Goal: Task Accomplishment & Management: Manage account settings

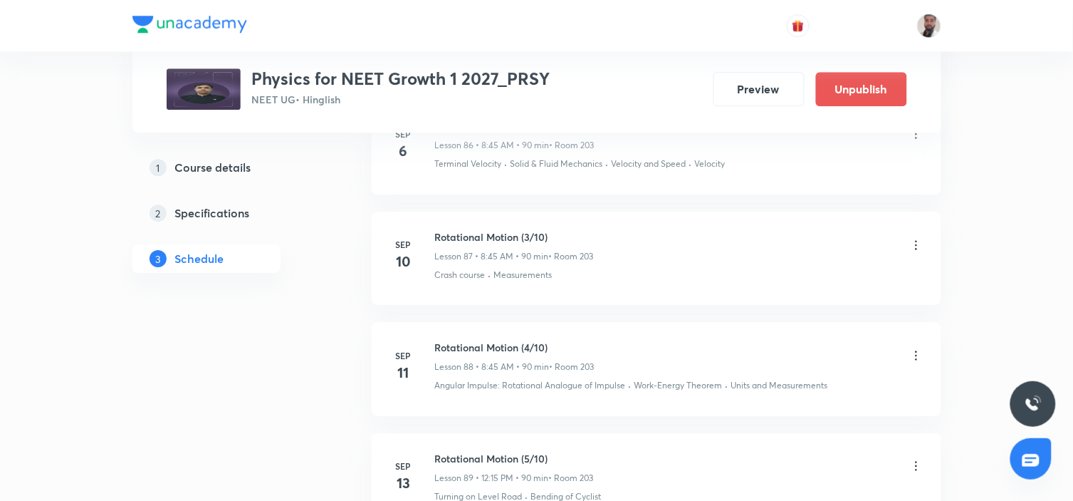
scroll to position [10566, 0]
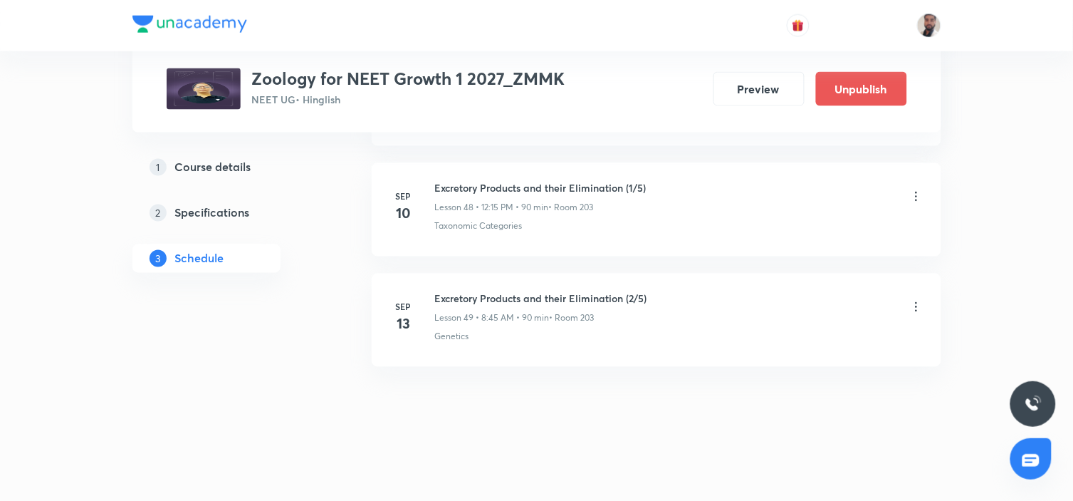
scroll to position [5982, 0]
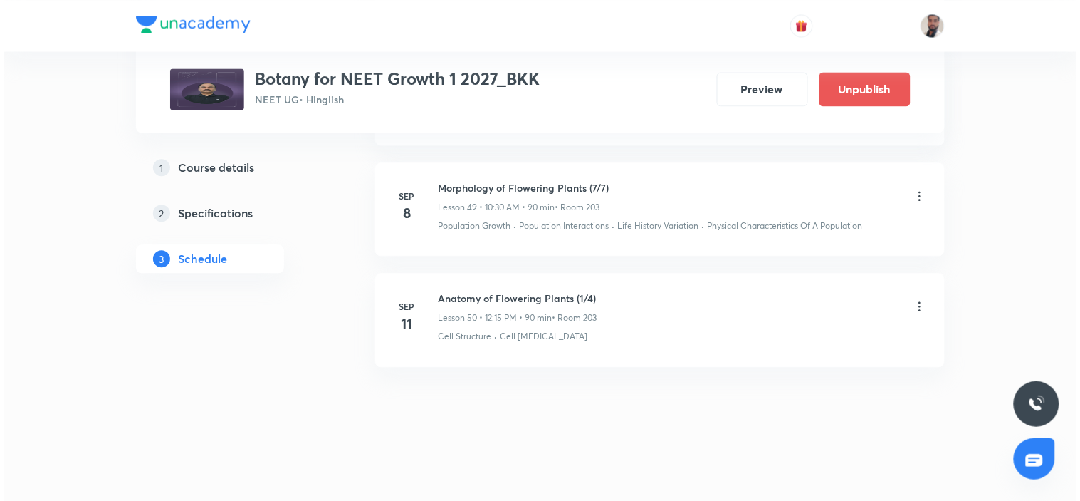
scroll to position [6186, 0]
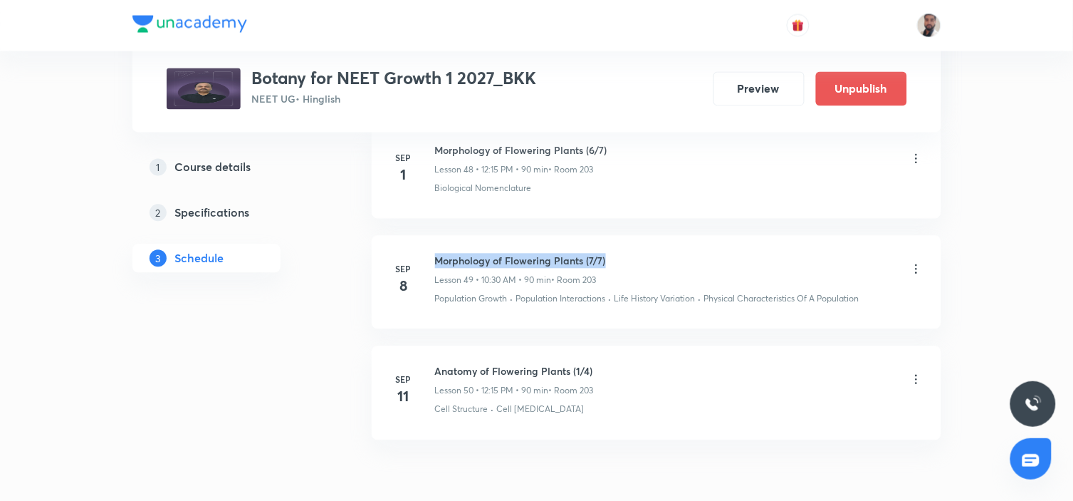
drag, startPoint x: 617, startPoint y: 265, endPoint x: 433, endPoint y: 245, distance: 185.5
click at [433, 245] on li "Sep 8 Morphology of Flowering Plants (7/7) Lesson 49 • 10:30 AM • 90 min • Room…" at bounding box center [657, 282] width 570 height 93
copy h6 "Morphology of Flowering Plants (7/7)"
click at [914, 385] on icon at bounding box center [916, 379] width 14 height 14
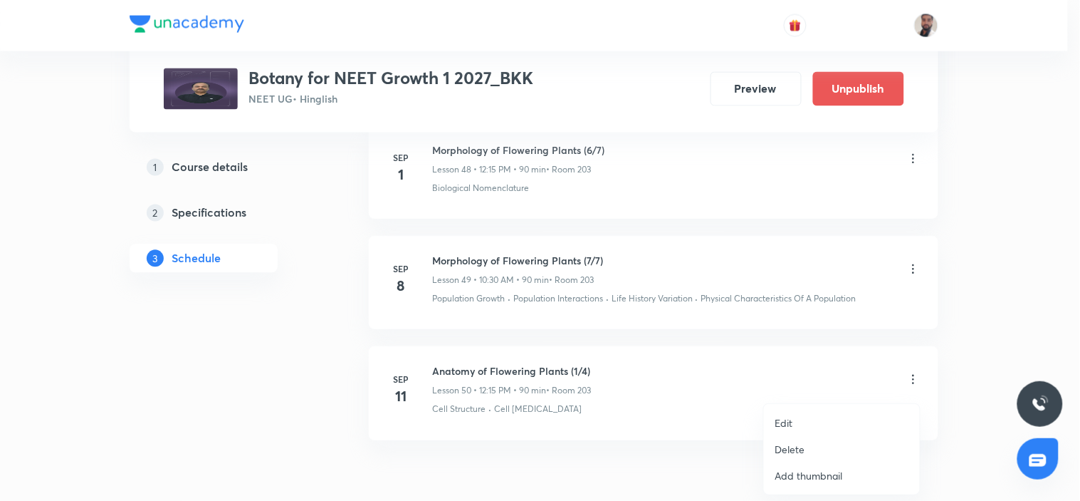
click at [830, 419] on li "Edit" at bounding box center [842, 422] width 156 height 26
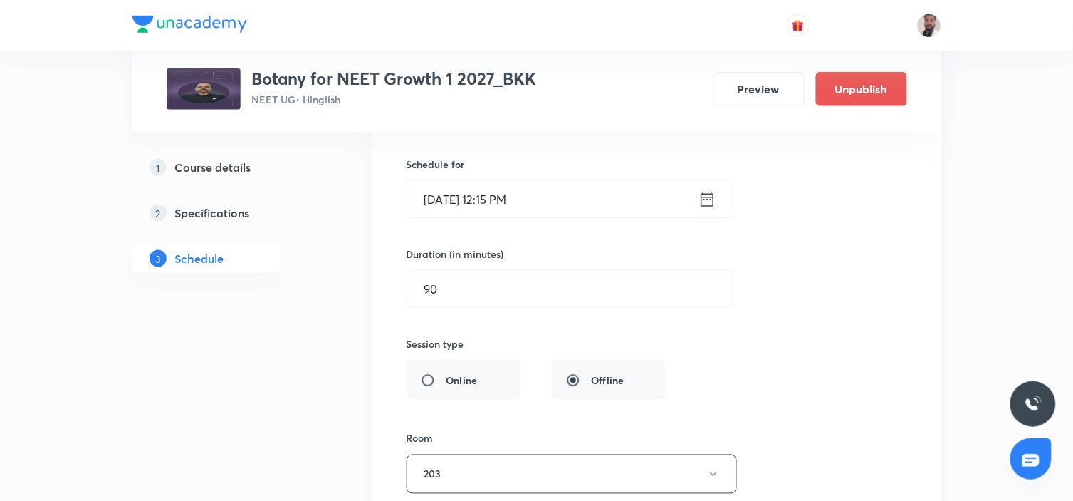
scroll to position [5763, 0]
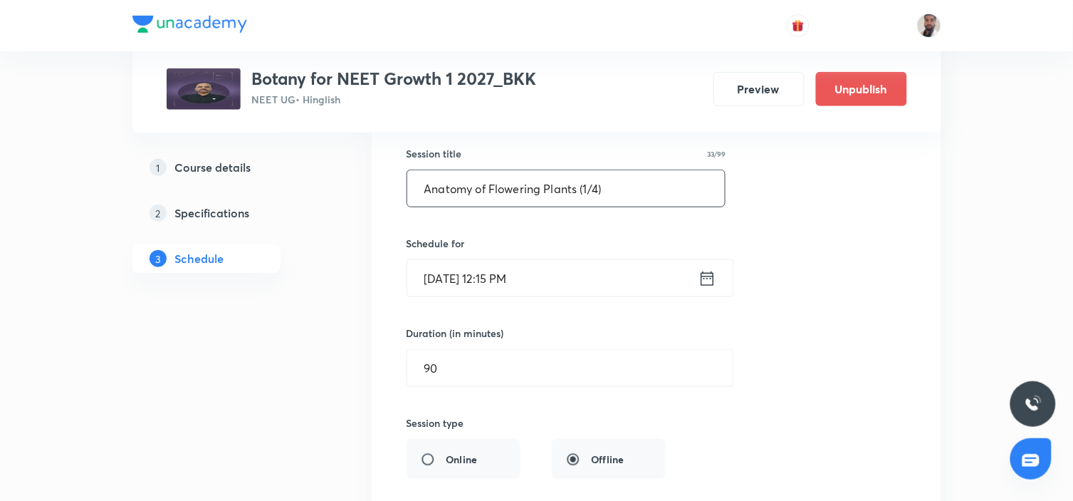
drag, startPoint x: 624, startPoint y: 185, endPoint x: 235, endPoint y: 207, distance: 389.4
paste input "Morphology of Flowering Plants (7/7"
click at [601, 193] on input "Morphology of Flowering Plants (7/7)" at bounding box center [566, 188] width 318 height 36
type input "Morphology of Flowering Plants (8/7)"
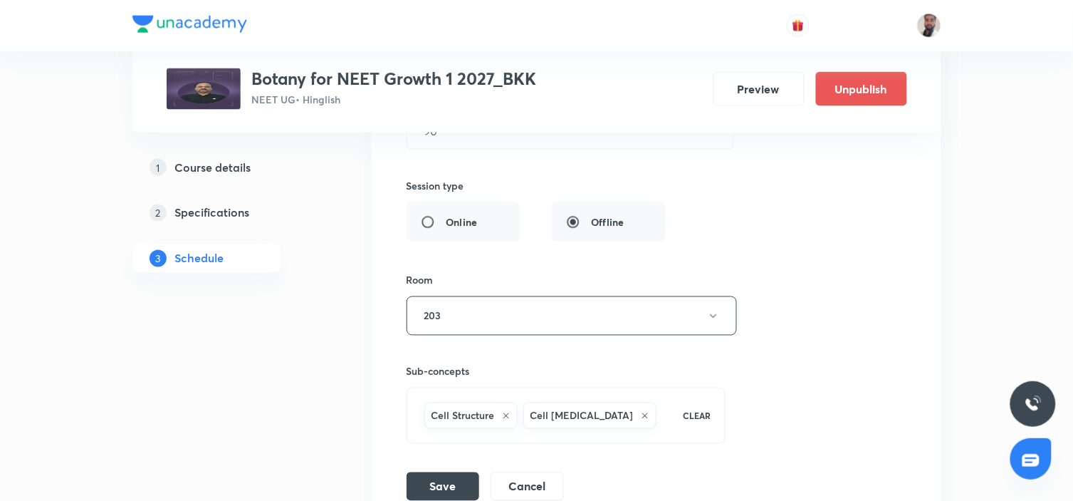
scroll to position [6158, 0]
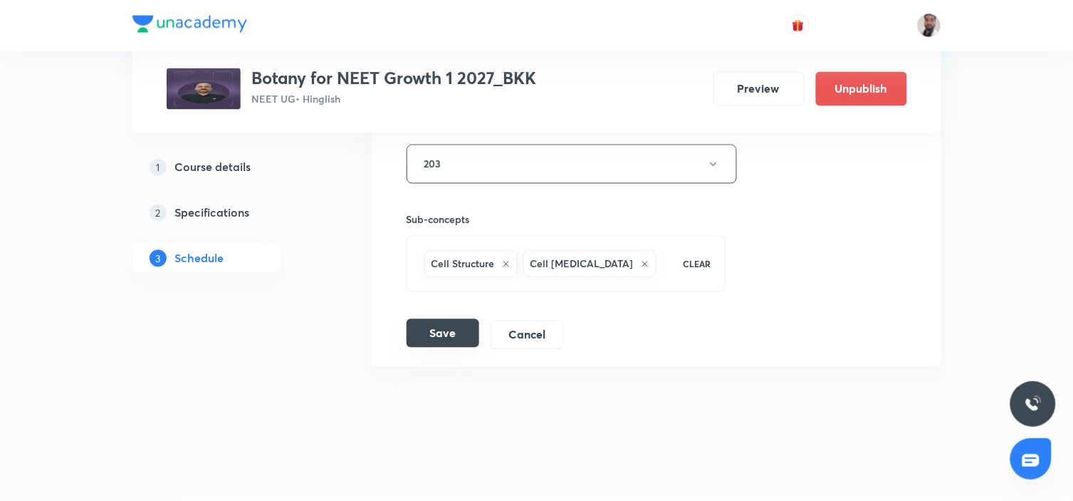
click at [432, 328] on button "Save" at bounding box center [443, 333] width 73 height 28
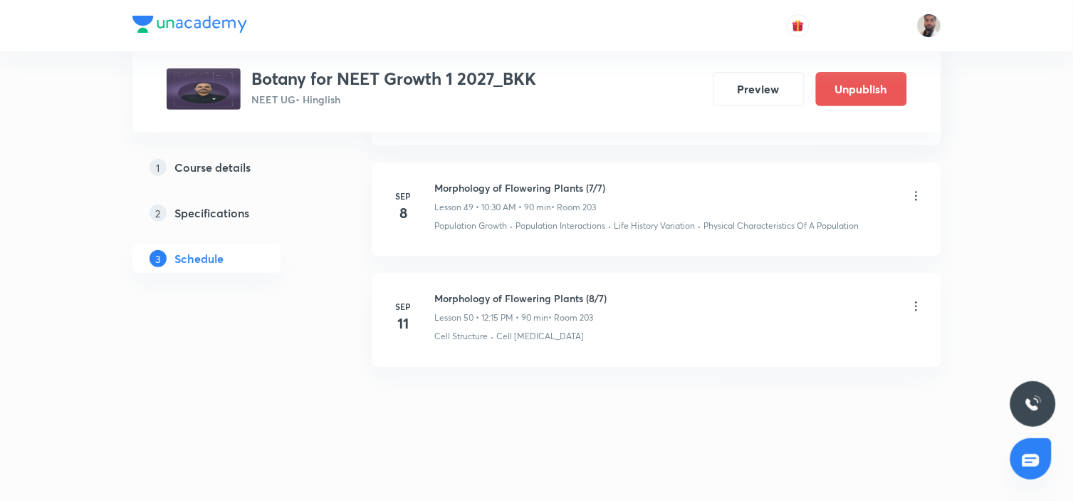
scroll to position [5531, 0]
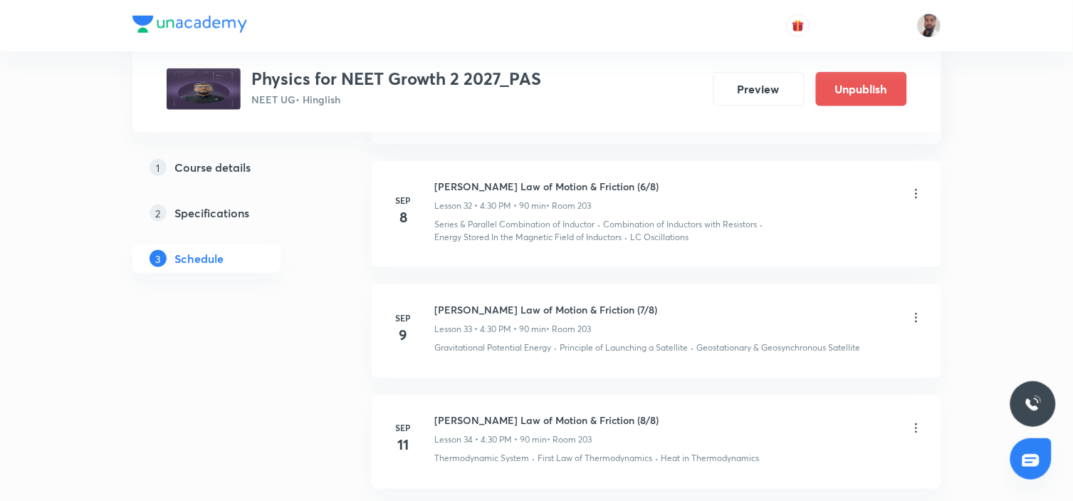
scroll to position [4344, 0]
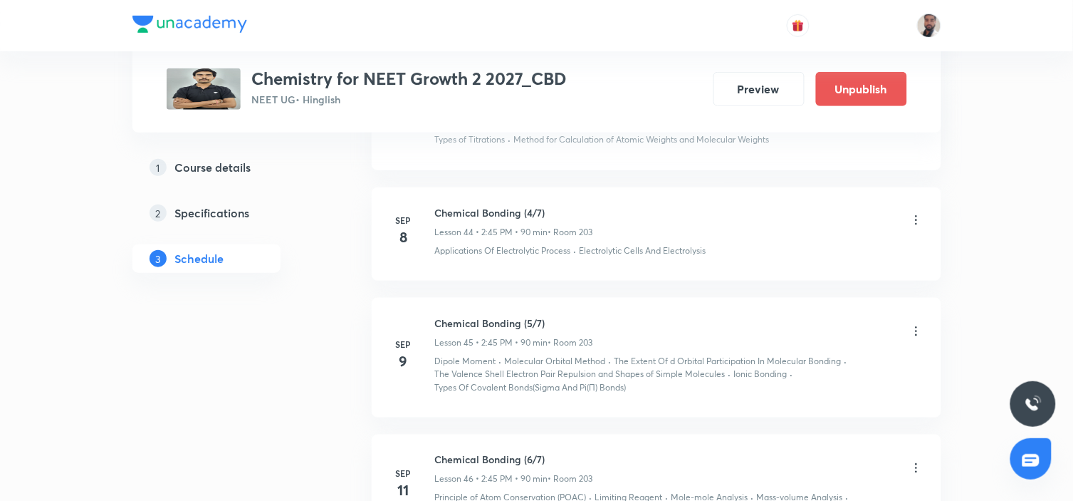
scroll to position [5683, 0]
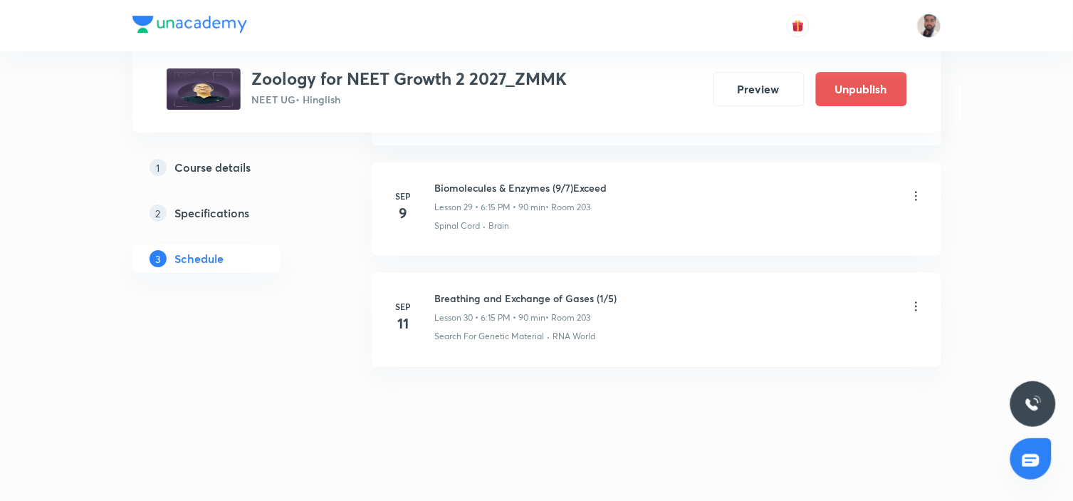
scroll to position [3882, 0]
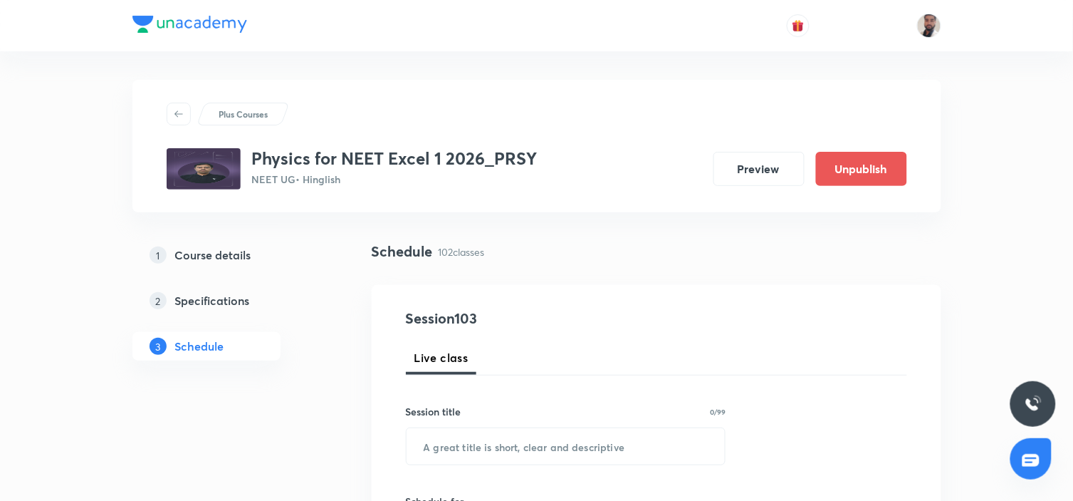
drag, startPoint x: 1070, startPoint y: 252, endPoint x: 1076, endPoint y: 424, distance: 171.7
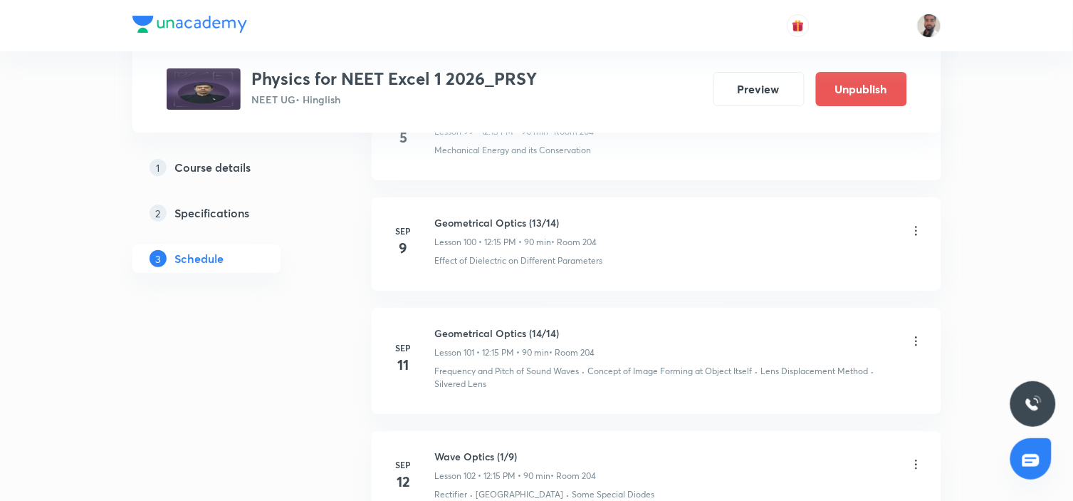
scroll to position [12306, 0]
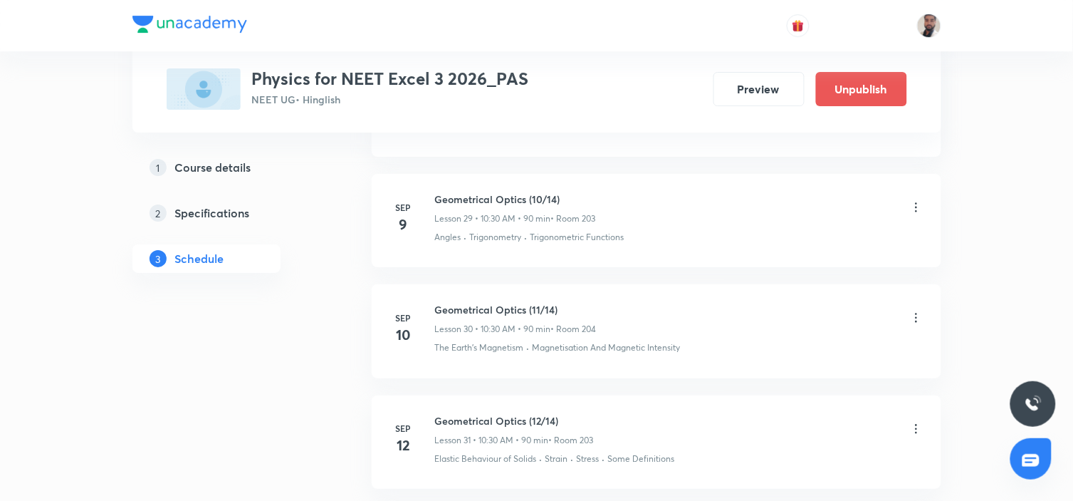
scroll to position [3958, 0]
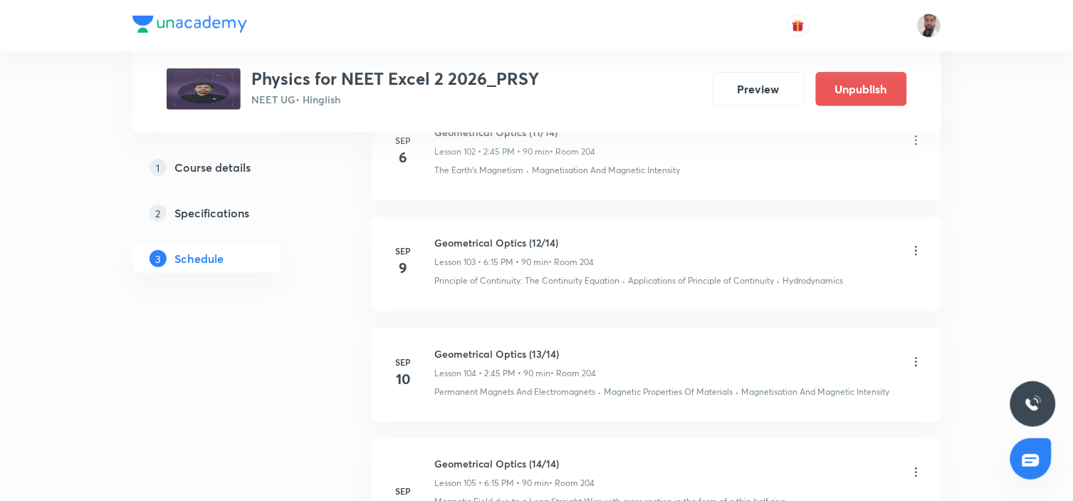
scroll to position [12579, 0]
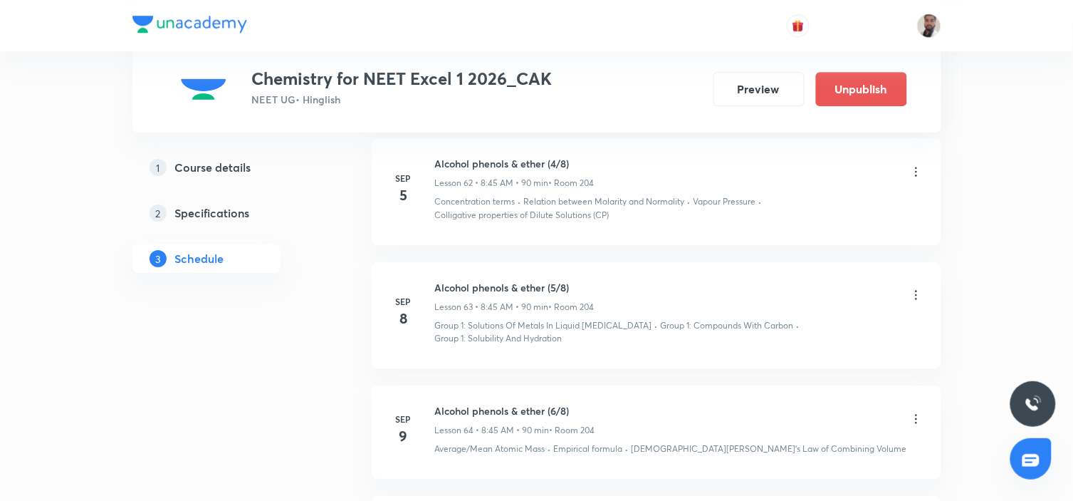
scroll to position [7917, 0]
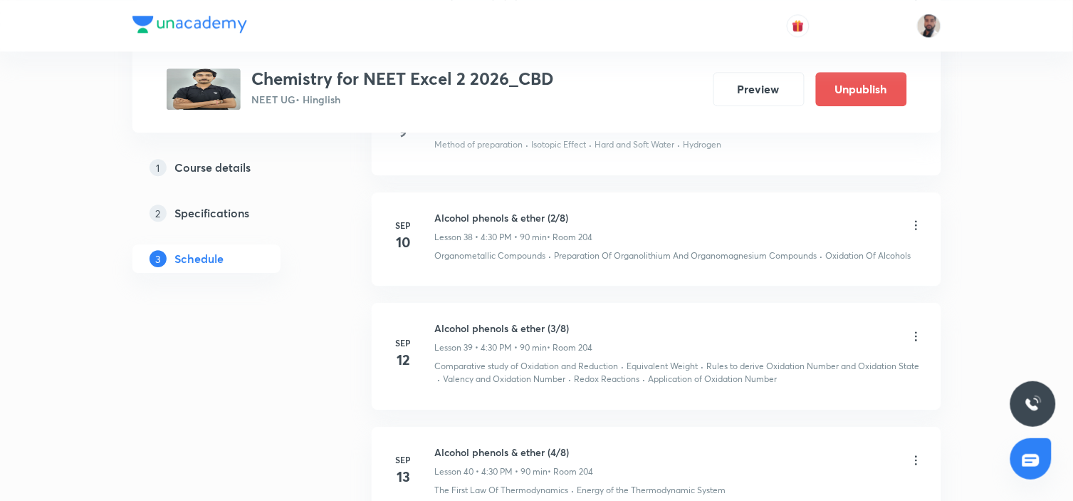
scroll to position [5015, 0]
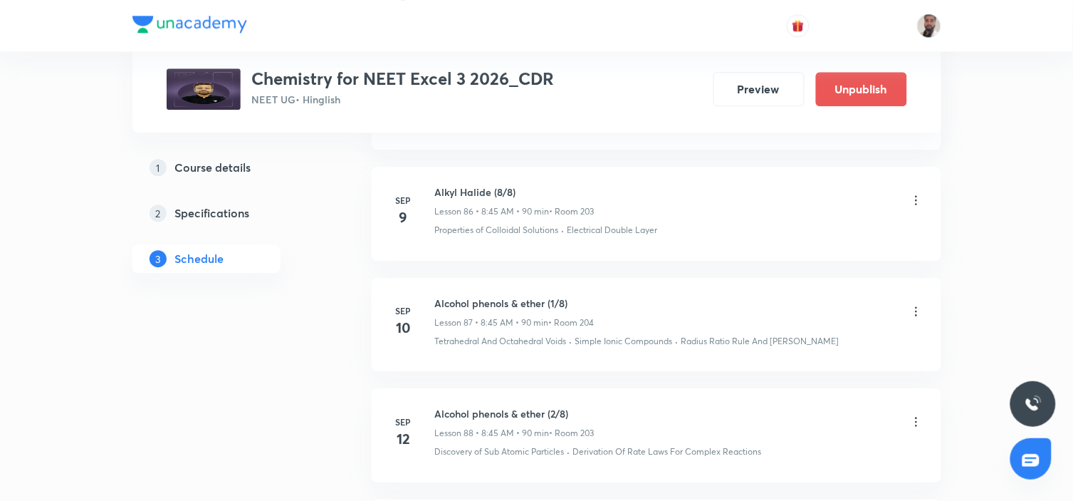
scroll to position [10514, 0]
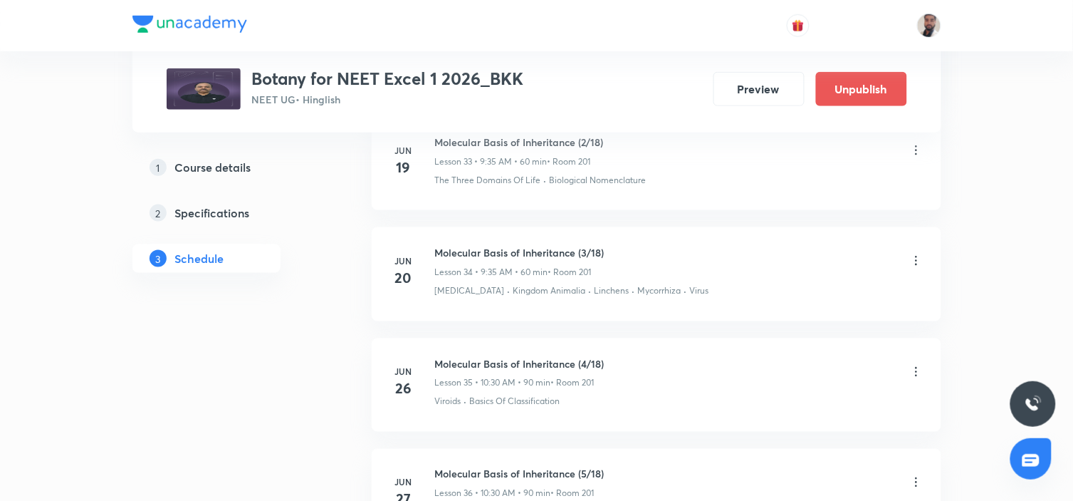
scroll to position [5280, 0]
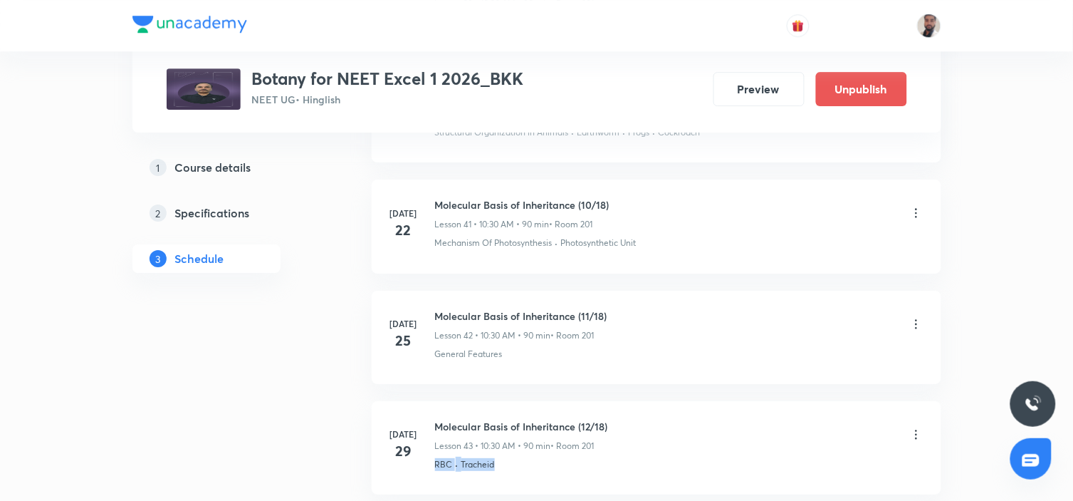
drag, startPoint x: 1058, startPoint y: 429, endPoint x: 1061, endPoint y: 477, distance: 47.8
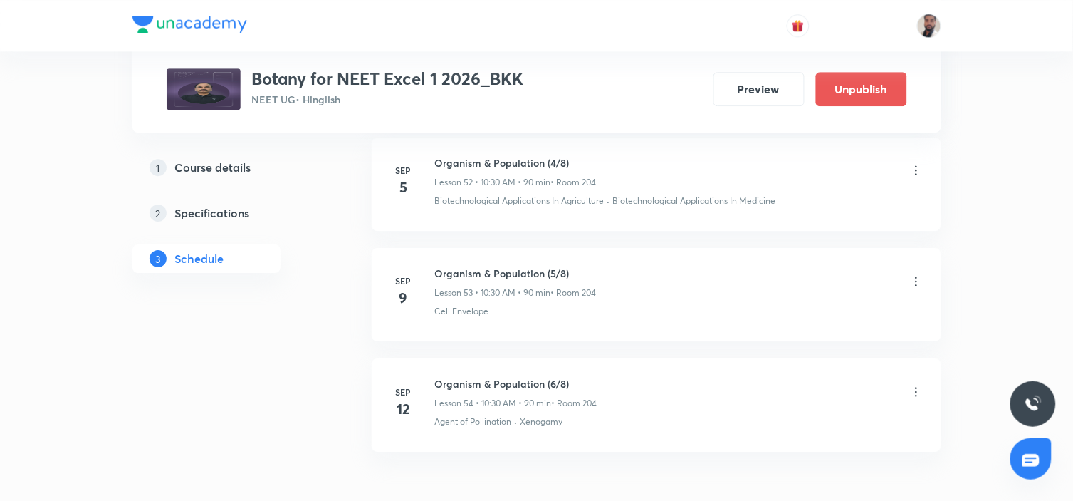
scroll to position [6472, 0]
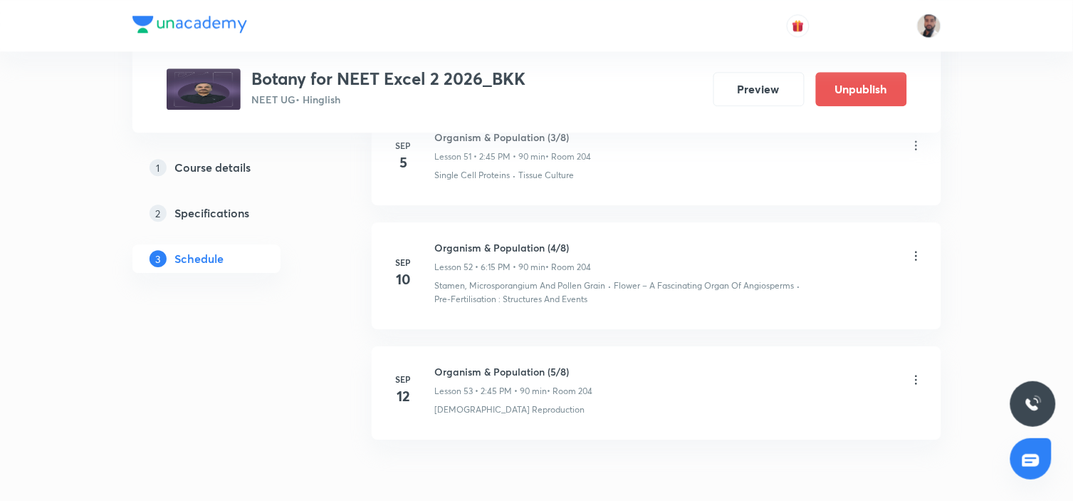
scroll to position [6385, 0]
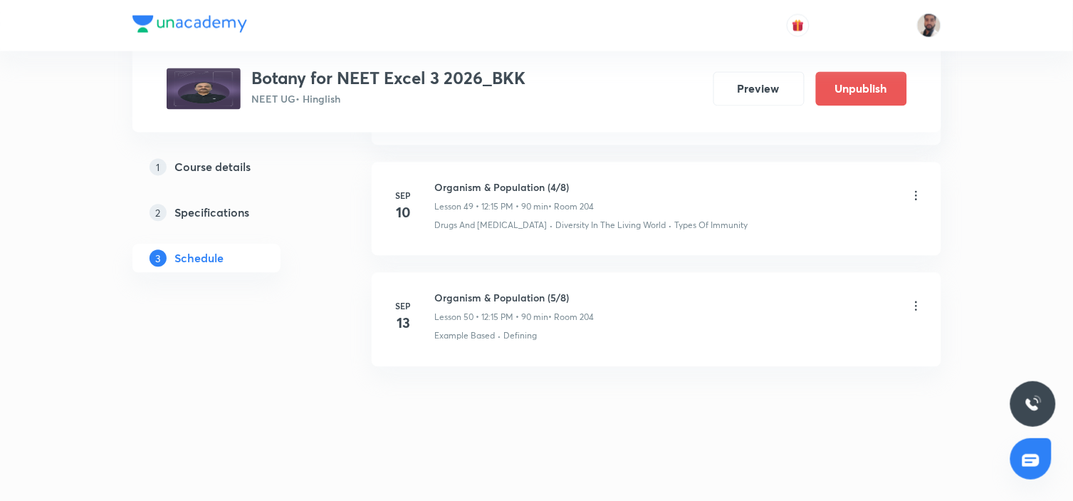
scroll to position [6133, 0]
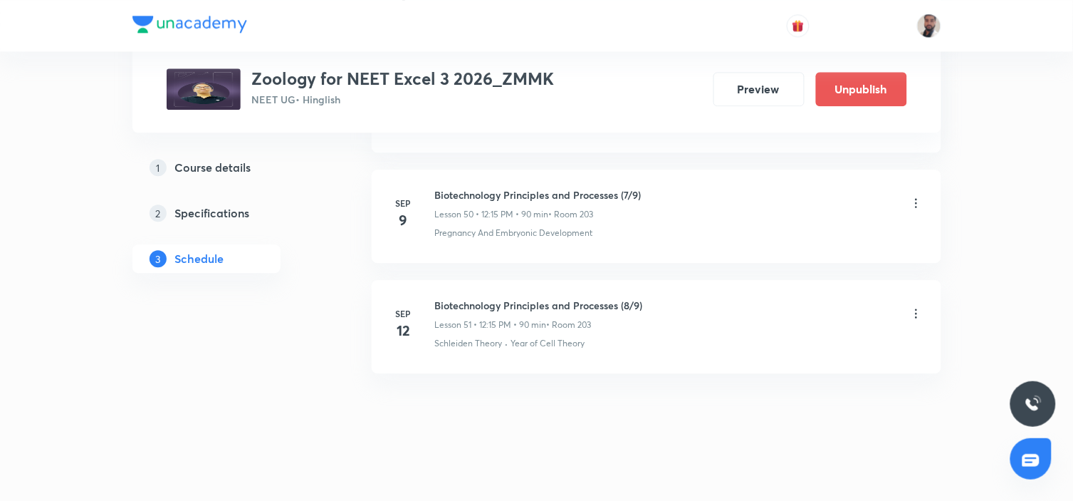
scroll to position [6336, 0]
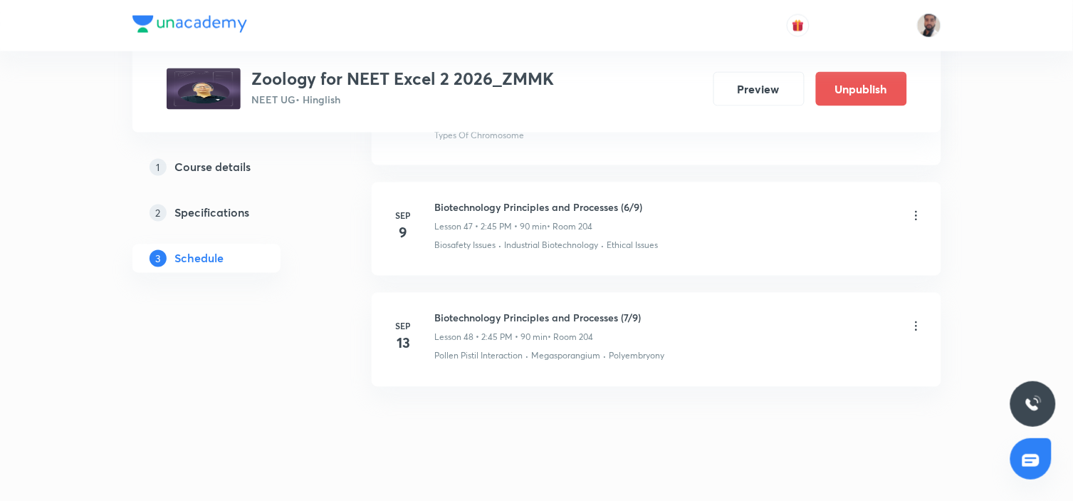
scroll to position [5991, 0]
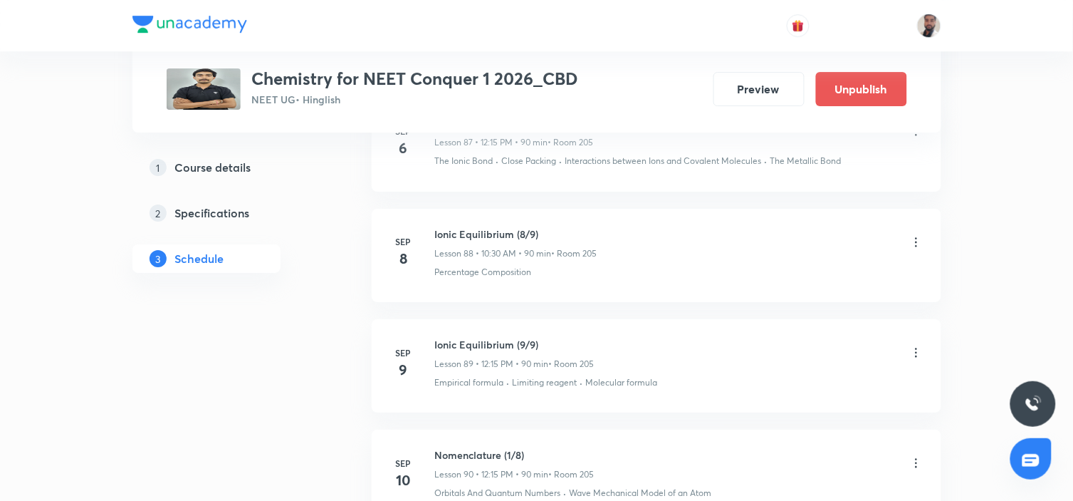
scroll to position [10785, 0]
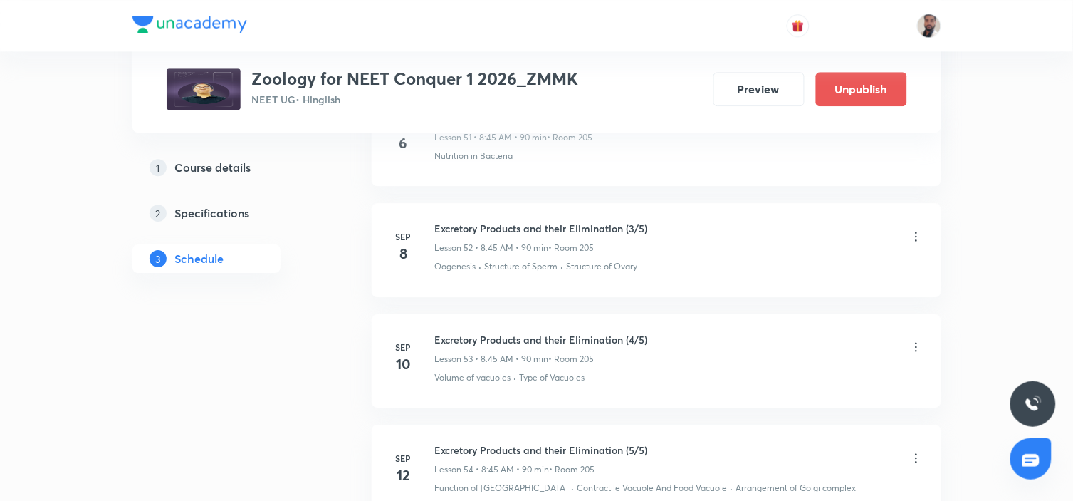
scroll to position [6420, 0]
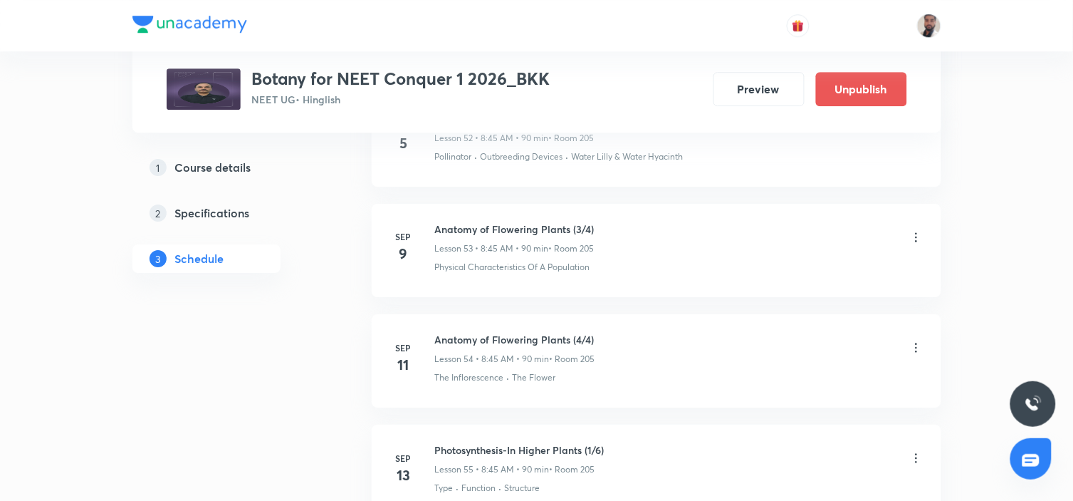
scroll to position [6514, 0]
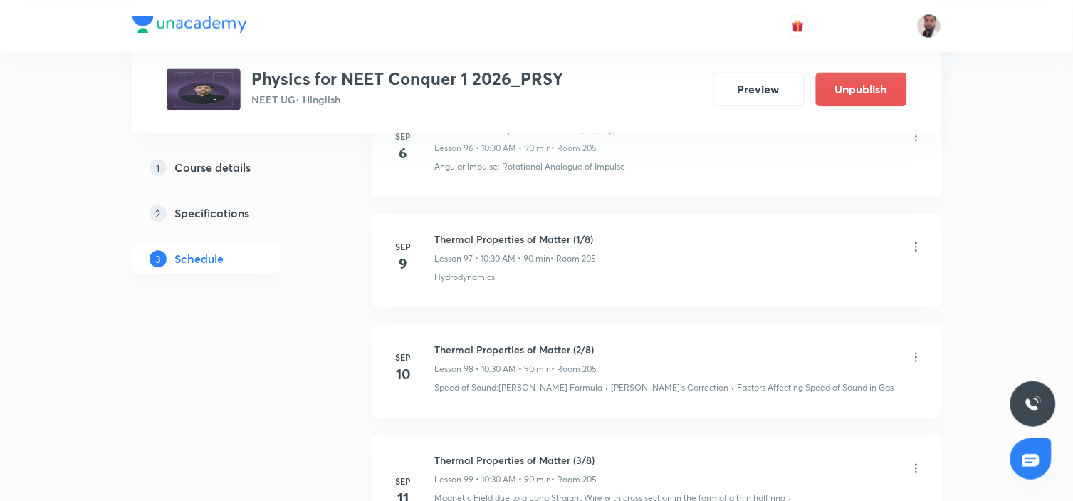
scroll to position [11723, 0]
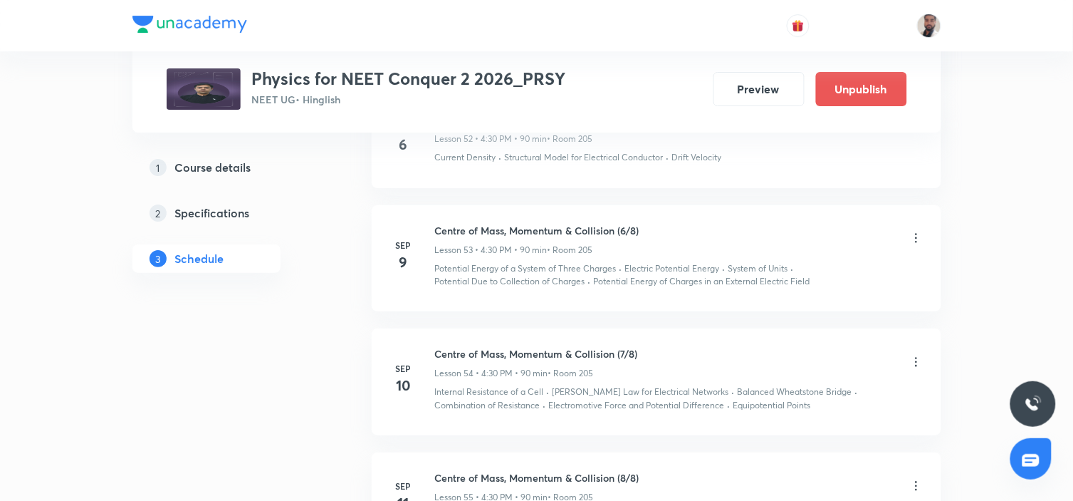
scroll to position [6728, 0]
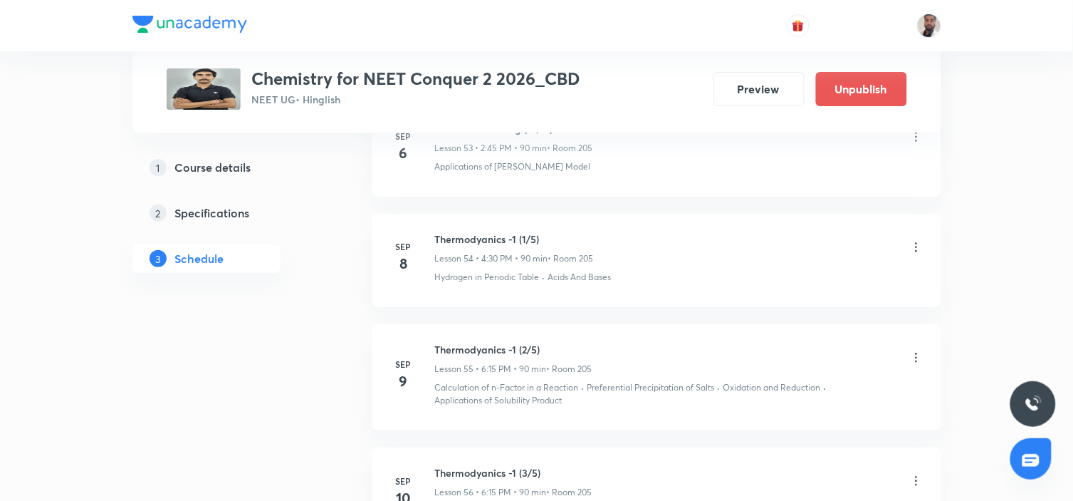
scroll to position [6776, 0]
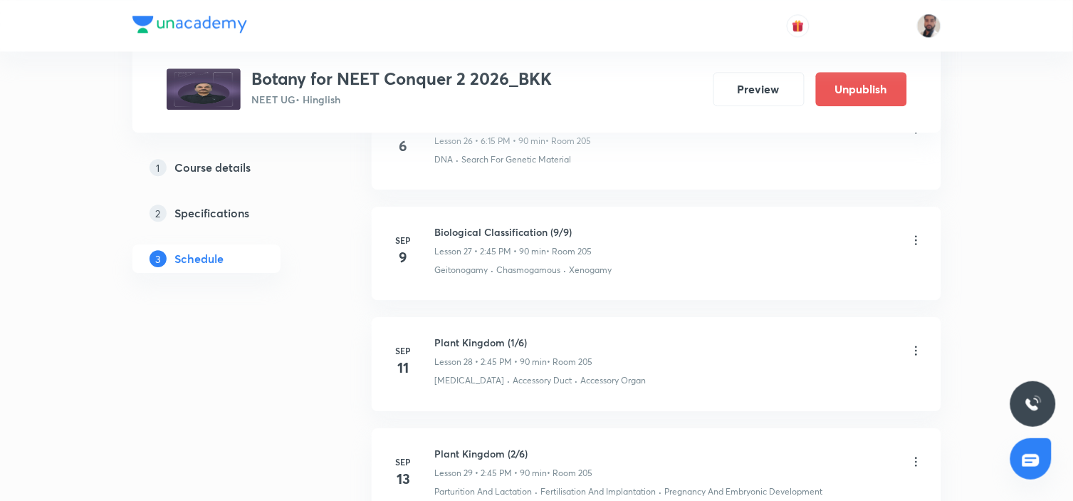
scroll to position [3640, 0]
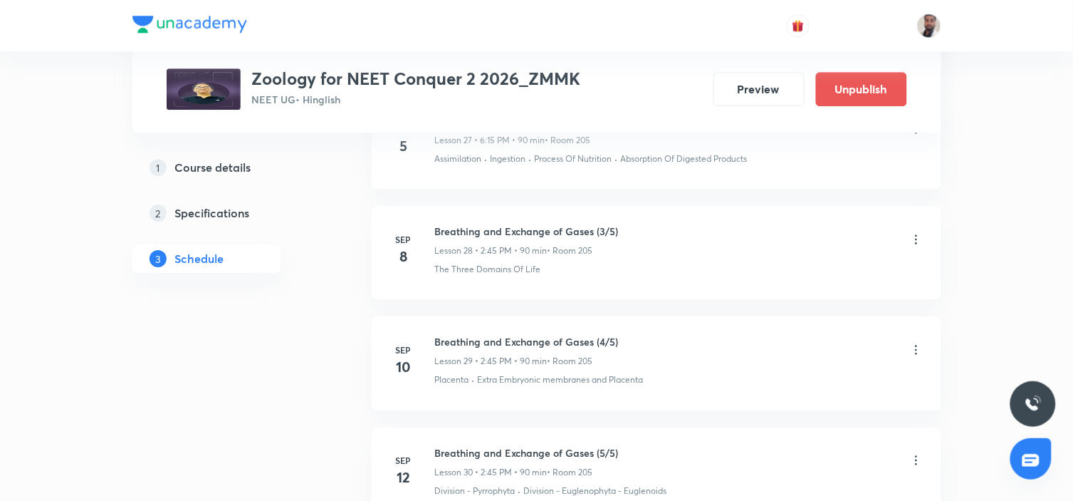
scroll to position [3724, 0]
